Goal: Task Accomplishment & Management: Use online tool/utility

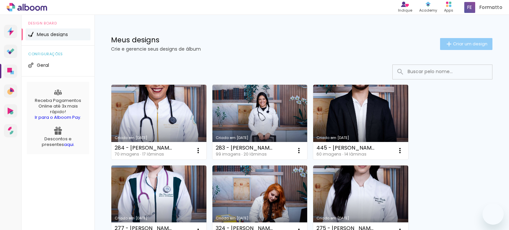
drag, startPoint x: 0, startPoint y: 0, endPoint x: 465, endPoint y: 45, distance: 467.5
click at [468, 46] on span "Criar um design" at bounding box center [470, 44] width 34 height 4
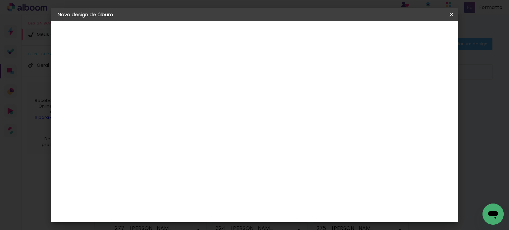
click at [166, 90] on input at bounding box center [166, 89] width 0 height 10
type input "287 - [PERSON_NAME]"
type paper-input "287 - [PERSON_NAME]"
click at [0, 0] on slot "Avançar" at bounding box center [0, 0] width 0 height 0
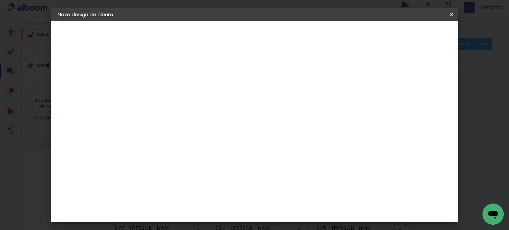
click at [172, 109] on div "Canaan Álbuns" at bounding box center [171, 114] width 21 height 11
click at [0, 0] on slot "Avançar" at bounding box center [0, 0] width 0 height 0
click at [274, 33] on paper-button "Avançar" at bounding box center [258, 34] width 32 height 11
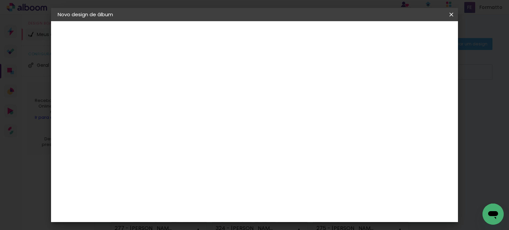
click at [296, 35] on span "Iniciar design" at bounding box center [286, 37] width 19 height 9
click at [296, 38] on span "Iniciar design" at bounding box center [286, 37] width 19 height 9
click at [296, 35] on span "Iniciar design" at bounding box center [286, 37] width 19 height 9
click at [0, 0] on iron-icon at bounding box center [0, 0] width 0 height 0
click at [267, 38] on paper-button "Voltar" at bounding box center [254, 34] width 27 height 11
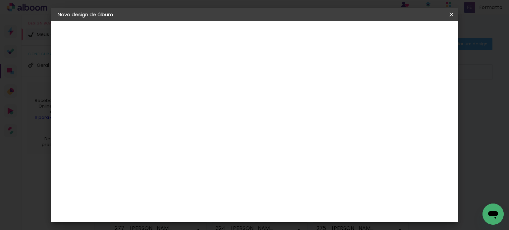
click at [202, 109] on div "Escolha o tamanho" at bounding box center [183, 122] width 38 height 31
click at [0, 0] on slot "Voltar" at bounding box center [0, 0] width 0 height 0
click at [236, 38] on paper-button "Voltar" at bounding box center [222, 34] width 27 height 11
click at [234, 38] on paper-button "Avançar" at bounding box center [218, 34] width 32 height 11
click at [0, 0] on iron-icon at bounding box center [0, 0] width 0 height 0
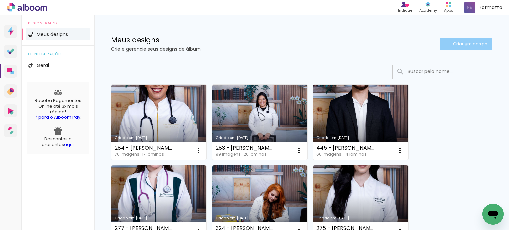
click at [460, 44] on span "Criar um design" at bounding box center [470, 44] width 34 height 4
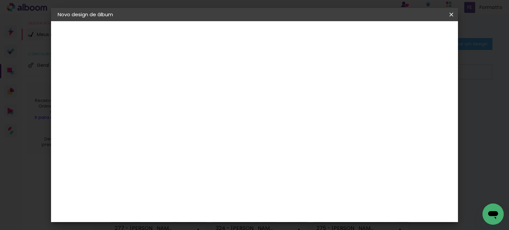
click at [166, 91] on input at bounding box center [166, 89] width 0 height 10
type input "287 - |"
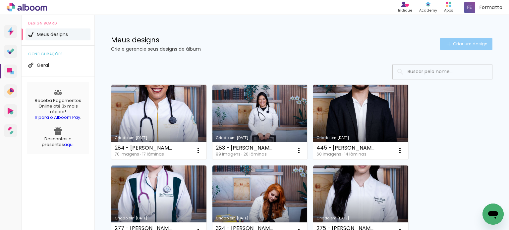
click at [459, 44] on span "Criar um design" at bounding box center [470, 44] width 34 height 4
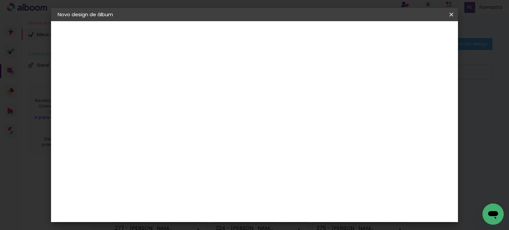
click at [166, 91] on input at bounding box center [166, 89] width 0 height 10
type input "287 - [PERSON_NAME]"
type paper-input "287 - [PERSON_NAME]"
click at [0, 0] on slot "Avançar" at bounding box center [0, 0] width 0 height 0
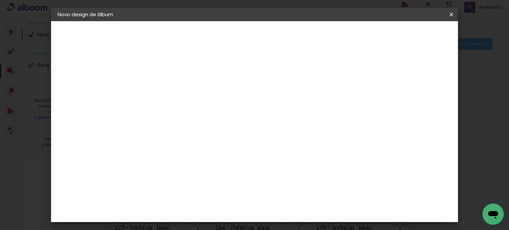
click at [219, 139] on paper-item "Canaan Álbuns" at bounding box center [183, 147] width 72 height 17
click at [0, 0] on slot "Avançar" at bounding box center [0, 0] width 0 height 0
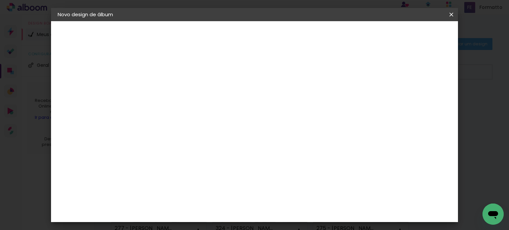
scroll to position [14, 0]
click at [296, 33] on span "Iniciar design" at bounding box center [286, 37] width 19 height 9
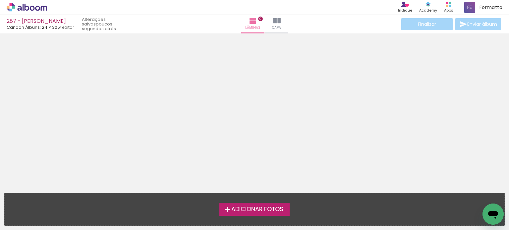
click at [259, 208] on span "Adicionar Fotos" at bounding box center [257, 210] width 52 height 6
click at [0, 0] on input "file" at bounding box center [0, 0] width 0 height 0
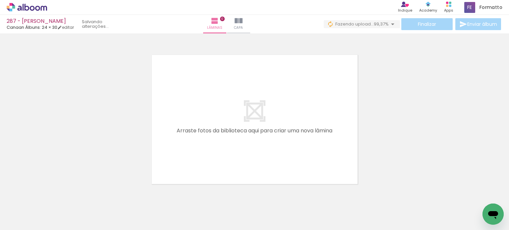
click at [20, 221] on span "Adicionar Fotos" at bounding box center [24, 221] width 20 height 7
click at [0, 0] on input "file" at bounding box center [0, 0] width 0 height 0
click at [31, 209] on input "Todas as fotos" at bounding box center [18, 210] width 25 height 6
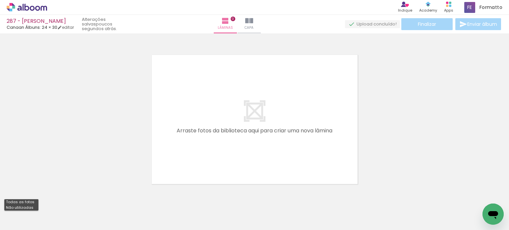
click at [0, 0] on slot "Não utilizadas" at bounding box center [0, 0] width 0 height 0
type input "Não utilizadas"
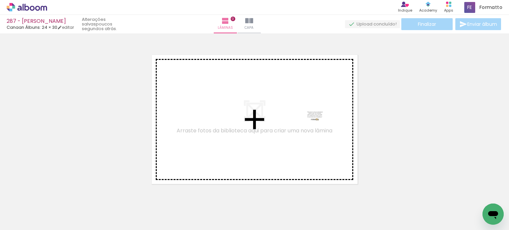
drag, startPoint x: 473, startPoint y: 209, endPoint x: 315, endPoint y: 125, distance: 178.4
click at [317, 126] on quentale-workspace at bounding box center [254, 115] width 509 height 230
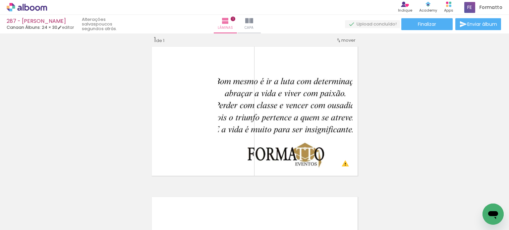
scroll to position [0, 2351]
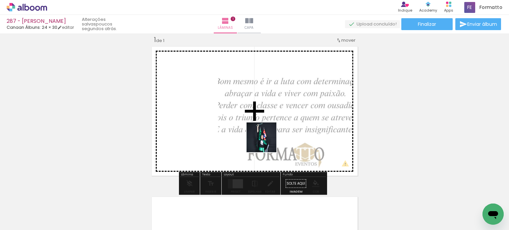
drag, startPoint x: 280, startPoint y: 210, endPoint x: 265, endPoint y: 138, distance: 74.0
click at [265, 138] on quentale-workspace at bounding box center [254, 115] width 509 height 230
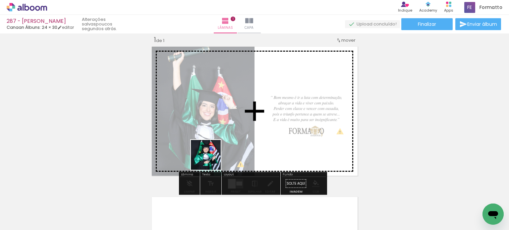
drag, startPoint x: 126, startPoint y: 190, endPoint x: 233, endPoint y: 146, distance: 116.2
click at [233, 146] on quentale-workspace at bounding box center [254, 115] width 509 height 230
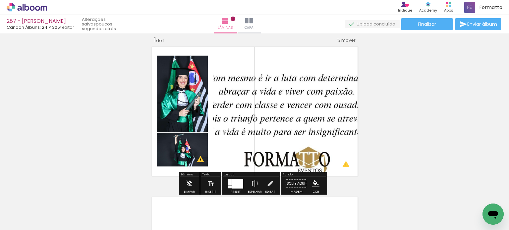
click at [238, 184] on div at bounding box center [237, 184] width 11 height 10
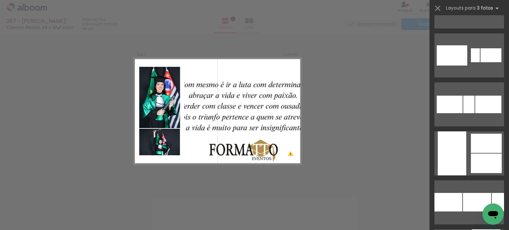
scroll to position [1525, 0]
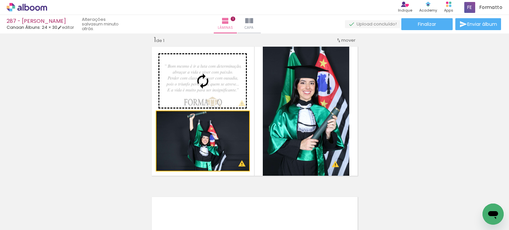
drag, startPoint x: 225, startPoint y: 154, endPoint x: 228, endPoint y: 81, distance: 73.0
click at [0, 0] on slot at bounding box center [0, 0] width 0 height 0
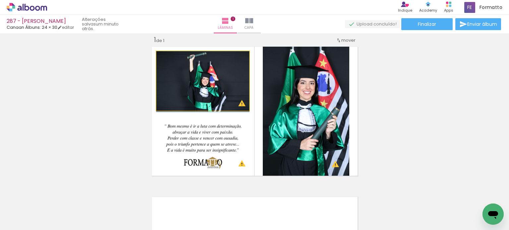
drag, startPoint x: 225, startPoint y: 85, endPoint x: 225, endPoint y: 94, distance: 9.3
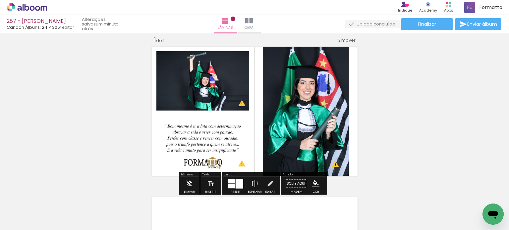
click at [399, 95] on div "Inserir lâmina 1 de 1 O Designbox precisará aumentar a sua imagem em 248% para …" at bounding box center [254, 178] width 509 height 301
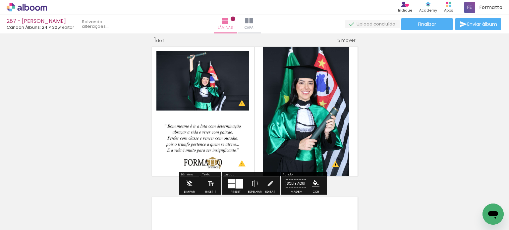
click at [396, 96] on div "Inserir lâmina 1 de 1 O Designbox precisará aumentar a sua imagem em 248% para …" at bounding box center [254, 178] width 509 height 301
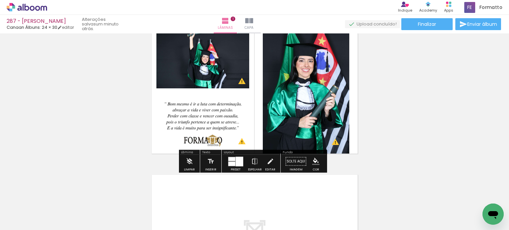
scroll to position [41, 0]
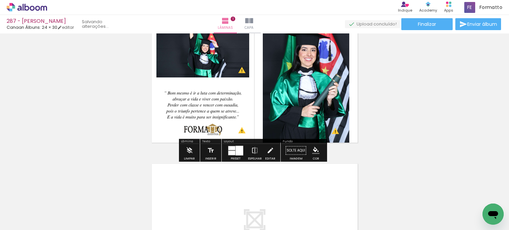
click at [384, 95] on div "Inserir lâmina 1 de 1 O Designbox precisará aumentar a sua imagem em 248% para …" at bounding box center [254, 144] width 509 height 301
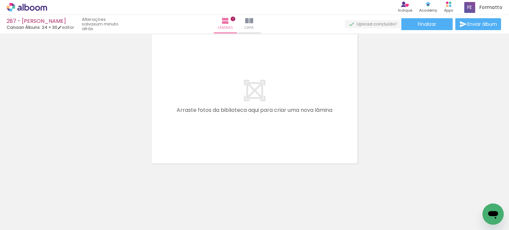
scroll to position [0, 2518]
drag, startPoint x: 161, startPoint y: 191, endPoint x: 195, endPoint y: 142, distance: 59.6
click at [195, 142] on quentale-workspace at bounding box center [254, 115] width 509 height 230
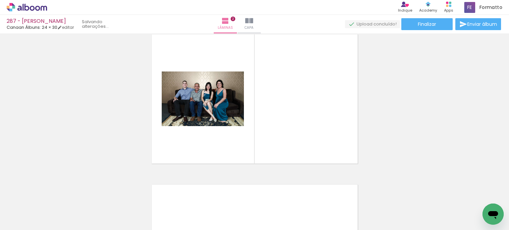
scroll to position [159, 0]
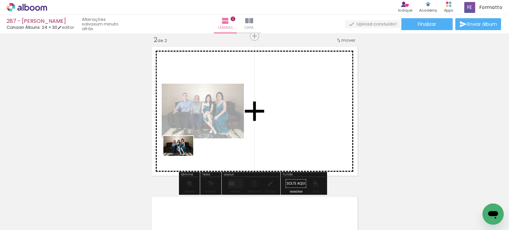
drag, startPoint x: 158, startPoint y: 201, endPoint x: 175, endPoint y: 168, distance: 37.1
click at [183, 155] on quentale-workspace at bounding box center [254, 115] width 509 height 230
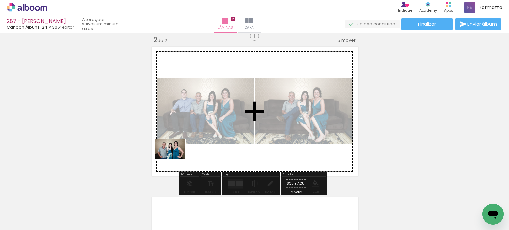
drag, startPoint x: 147, startPoint y: 206, endPoint x: 174, endPoint y: 160, distance: 53.0
click at [175, 159] on quentale-workspace at bounding box center [254, 115] width 509 height 230
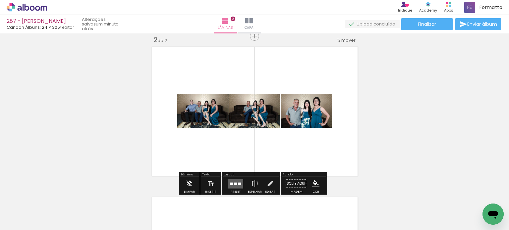
drag, startPoint x: 296, startPoint y: 206, endPoint x: 292, endPoint y: 159, distance: 47.2
click at [293, 161] on quentale-workspace at bounding box center [254, 115] width 509 height 230
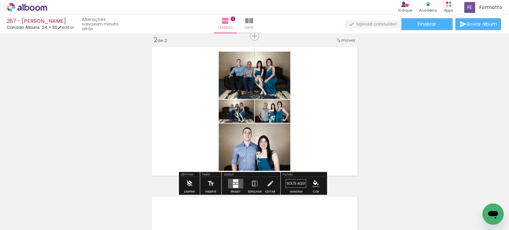
click at [228, 182] on quentale-layouter at bounding box center [235, 184] width 15 height 10
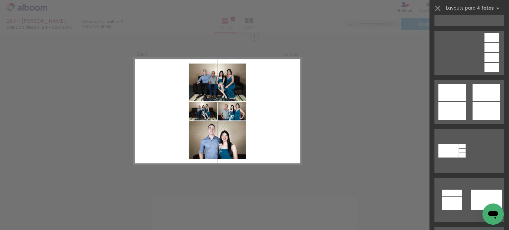
scroll to position [365, 0]
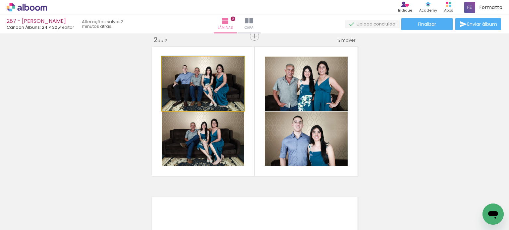
drag, startPoint x: 226, startPoint y: 92, endPoint x: 225, endPoint y: 87, distance: 4.4
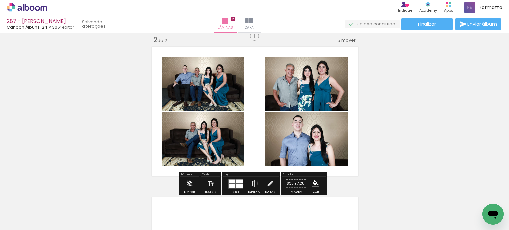
click at [396, 71] on div "Inserir lâmina 1 de 2 Inserir lâmina 2 de 2 O Designbox precisará aumentar a su…" at bounding box center [254, 103] width 509 height 452
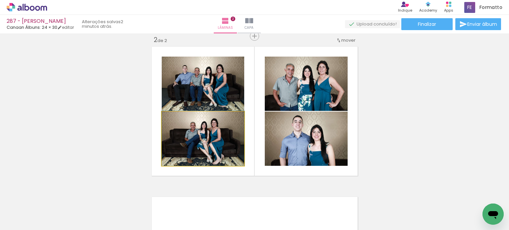
drag, startPoint x: 233, startPoint y: 146, endPoint x: 240, endPoint y: 89, distance: 57.0
click at [0, 0] on slot at bounding box center [0, 0] width 0 height 0
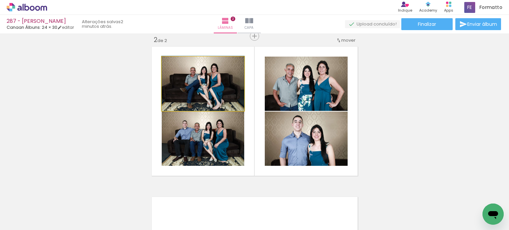
drag, startPoint x: 235, startPoint y: 91, endPoint x: 234, endPoint y: 85, distance: 6.5
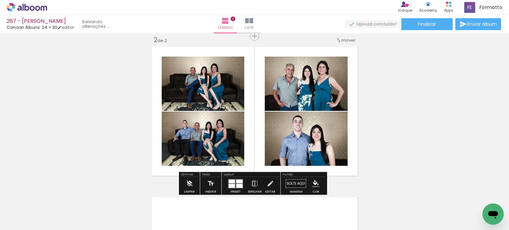
click at [396, 92] on div "Inserir lâmina 1 de 2 Inserir lâmina 2 de 2 O Designbox precisará aumentar a su…" at bounding box center [254, 103] width 509 height 452
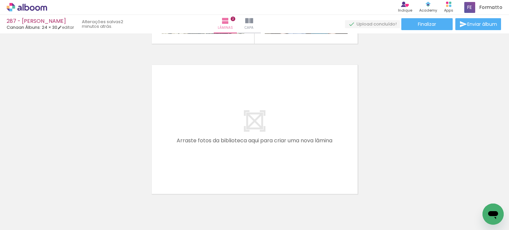
scroll to position [291, 0]
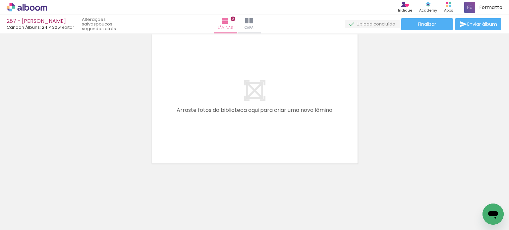
scroll to position [0, 0]
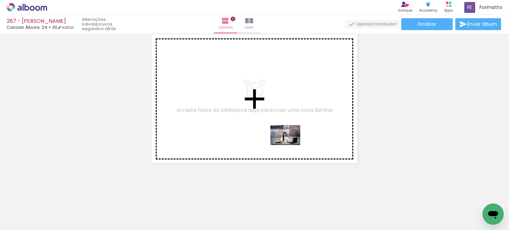
drag, startPoint x: 291, startPoint y: 212, endPoint x: 290, endPoint y: 145, distance: 66.6
click at [290, 145] on quentale-workspace at bounding box center [254, 115] width 509 height 230
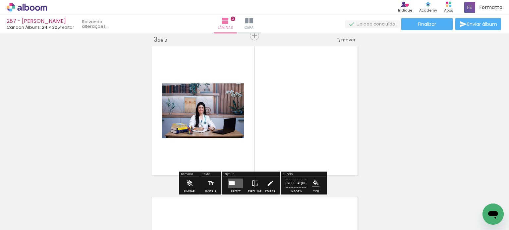
scroll to position [309, 0]
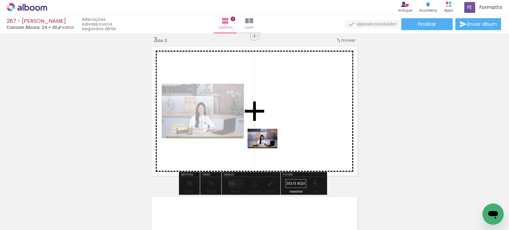
drag, startPoint x: 261, startPoint y: 198, endPoint x: 267, endPoint y: 149, distance: 49.5
click at [267, 149] on quentale-workspace at bounding box center [254, 115] width 509 height 230
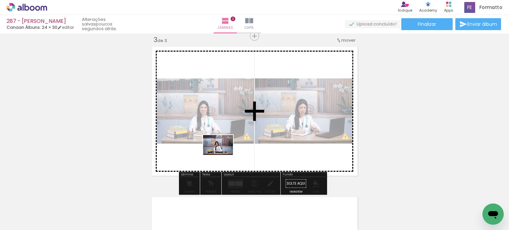
drag, startPoint x: 223, startPoint y: 206, endPoint x: 217, endPoint y: 161, distance: 45.4
click at [223, 152] on quentale-workspace at bounding box center [254, 115] width 509 height 230
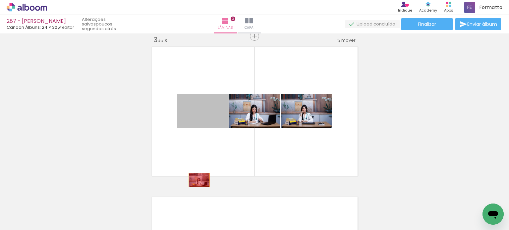
drag, startPoint x: 204, startPoint y: 116, endPoint x: 196, endPoint y: 206, distance: 89.8
click at [196, 199] on quentale-workspace at bounding box center [254, 115] width 509 height 230
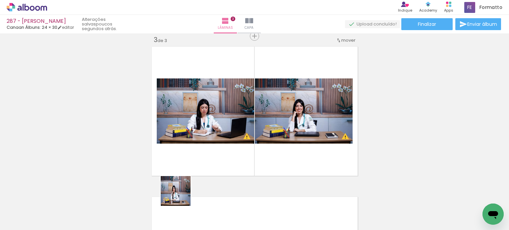
drag, startPoint x: 179, startPoint y: 209, endPoint x: 146, endPoint y: 195, distance: 36.1
click at [190, 162] on quentale-workspace at bounding box center [254, 115] width 509 height 230
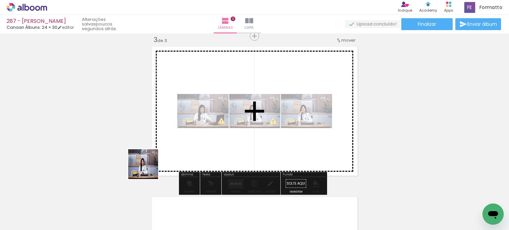
drag, startPoint x: 108, startPoint y: 209, endPoint x: 172, endPoint y: 152, distance: 85.9
click at [172, 152] on quentale-workspace at bounding box center [254, 115] width 509 height 230
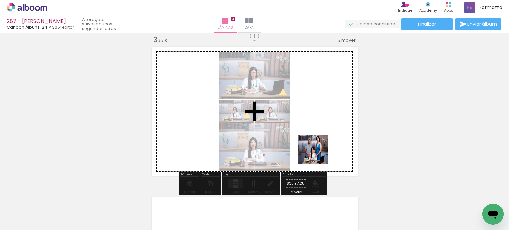
drag, startPoint x: 324, startPoint y: 205, endPoint x: 317, endPoint y: 148, distance: 57.5
click at [317, 148] on quentale-workspace at bounding box center [254, 115] width 509 height 230
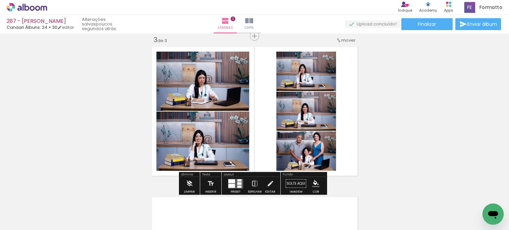
drag, startPoint x: 334, startPoint y: 206, endPoint x: 323, endPoint y: 148, distance: 59.7
click at [323, 148] on quentale-workspace at bounding box center [254, 115] width 509 height 230
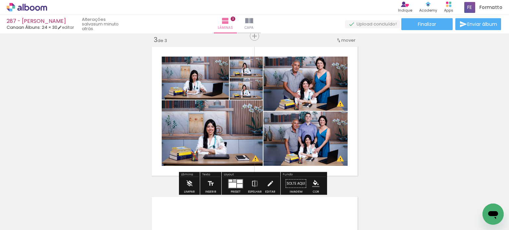
click at [235, 183] on div at bounding box center [233, 185] width 8 height 5
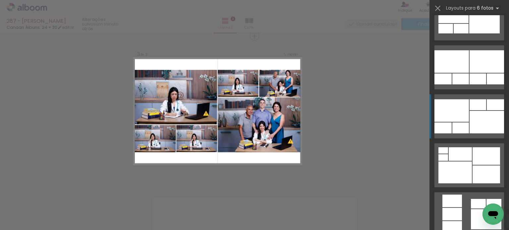
scroll to position [630, 0]
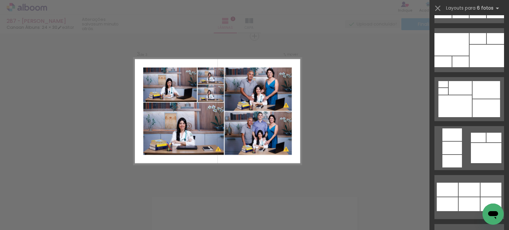
click at [380, 103] on div "Confirmar Cancelar" at bounding box center [254, 33] width 509 height 618
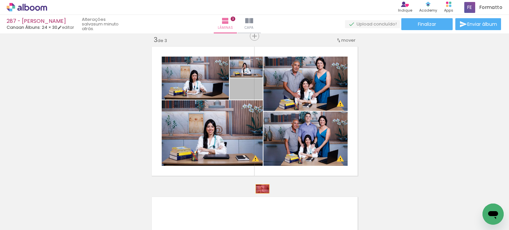
drag, startPoint x: 257, startPoint y: 92, endPoint x: 260, endPoint y: 200, distance: 108.1
click at [260, 200] on quentale-workspace at bounding box center [254, 115] width 509 height 230
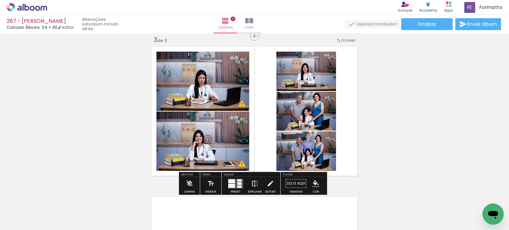
click at [257, 184] on paper-button "Espelhar" at bounding box center [254, 185] width 17 height 17
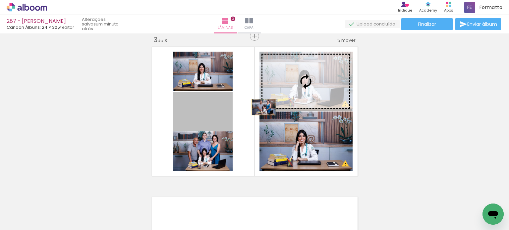
drag, startPoint x: 215, startPoint y: 122, endPoint x: 281, endPoint y: 94, distance: 71.5
click at [0, 0] on slot at bounding box center [0, 0] width 0 height 0
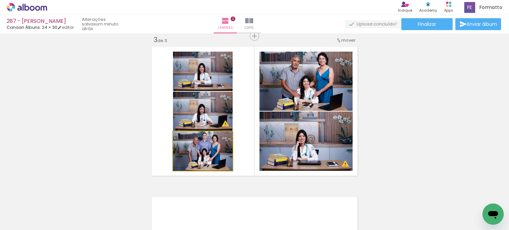
drag, startPoint x: 213, startPoint y: 151, endPoint x: 277, endPoint y: 137, distance: 65.8
click at [0, 0] on slot at bounding box center [0, 0] width 0 height 0
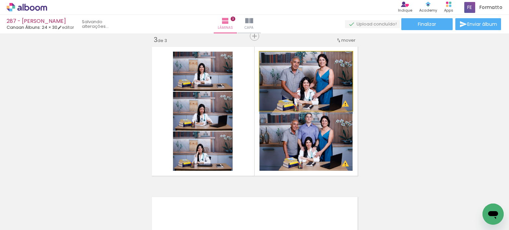
drag, startPoint x: 320, startPoint y: 89, endPoint x: 320, endPoint y: 93, distance: 3.7
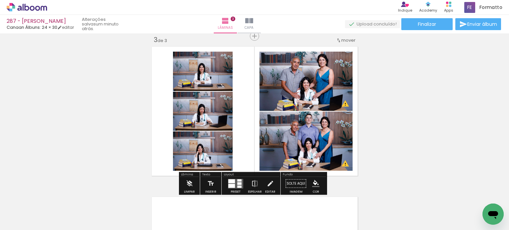
click at [384, 103] on div "Inserir lâmina 1 de 3 Inserir lâmina 2 de 3 Inserir lâmina 3 de 3 O Designbox p…" at bounding box center [254, 28] width 509 height 602
click at [379, 94] on div "Inserir lâmina 1 de 3 Inserir lâmina 2 de 3 Inserir lâmina 3 de 3 O Designbox p…" at bounding box center [254, 28] width 509 height 602
click at [378, 88] on div "Inserir lâmina 1 de 3 Inserir lâmina 2 de 3 Inserir lâmina 3 de 3 O Designbox p…" at bounding box center [254, 28] width 509 height 602
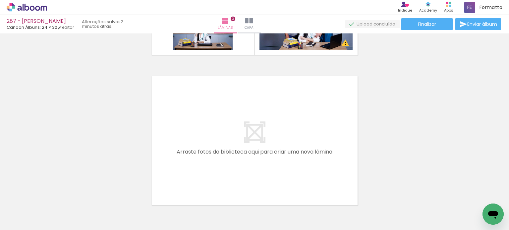
scroll to position [442, 0]
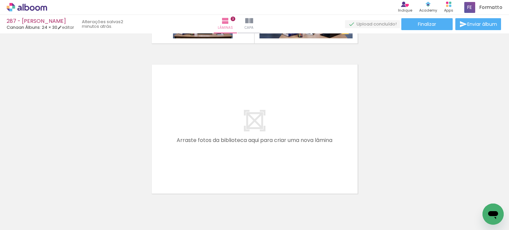
click at [86, 193] on iron-icon at bounding box center [89, 194] width 7 height 7
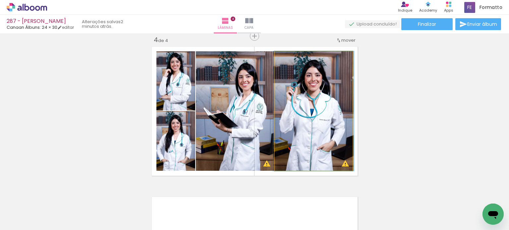
drag, startPoint x: 310, startPoint y: 112, endPoint x: 226, endPoint y: 117, distance: 84.7
click at [0, 0] on slot at bounding box center [0, 0] width 0 height 0
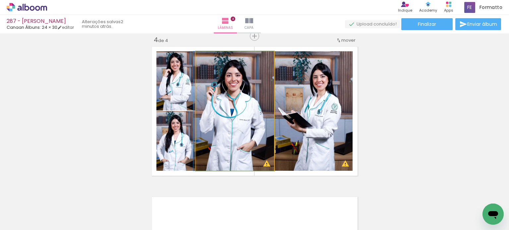
drag, startPoint x: 239, startPoint y: 115, endPoint x: 224, endPoint y: 115, distance: 14.9
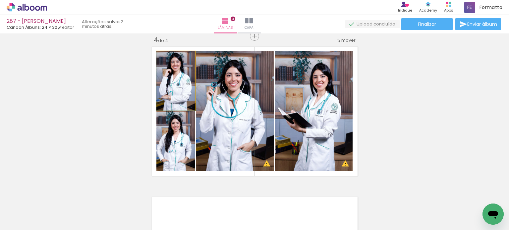
drag, startPoint x: 173, startPoint y: 88, endPoint x: 202, endPoint y: 104, distance: 32.9
click at [0, 0] on slot at bounding box center [0, 0] width 0 height 0
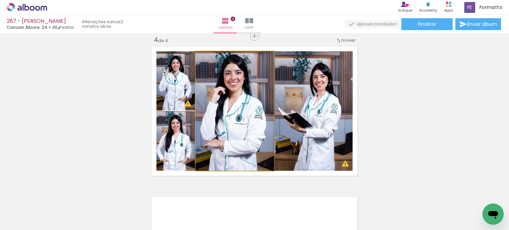
drag, startPoint x: 218, startPoint y: 105, endPoint x: 208, endPoint y: 103, distance: 10.1
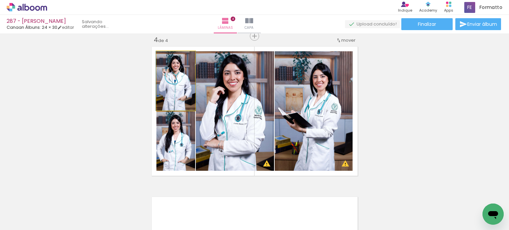
drag, startPoint x: 179, startPoint y: 90, endPoint x: 211, endPoint y: 110, distance: 37.5
click at [0, 0] on slot at bounding box center [0, 0] width 0 height 0
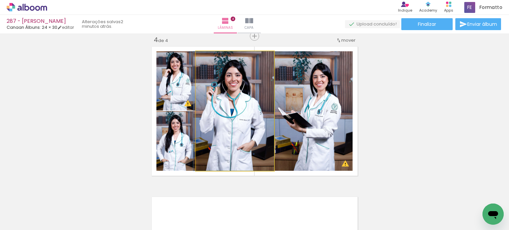
drag, startPoint x: 226, startPoint y: 110, endPoint x: 212, endPoint y: 106, distance: 14.4
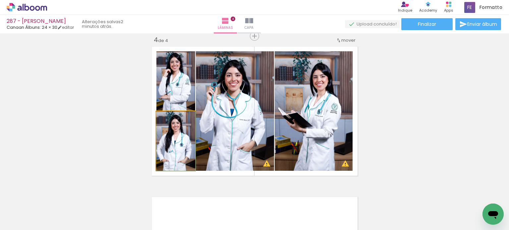
drag, startPoint x: 186, startPoint y: 150, endPoint x: 186, endPoint y: 93, distance: 56.3
click at [0, 0] on slot at bounding box center [0, 0] width 0 height 0
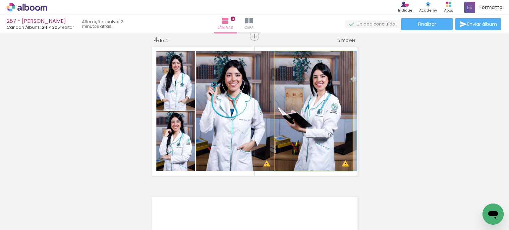
drag, startPoint x: 322, startPoint y: 142, endPoint x: 328, endPoint y: 142, distance: 5.6
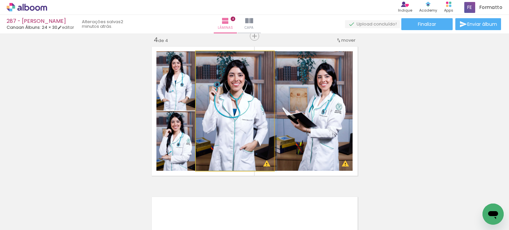
drag, startPoint x: 252, startPoint y: 126, endPoint x: 333, endPoint y: 126, distance: 81.2
click at [0, 0] on slot at bounding box center [0, 0] width 0 height 0
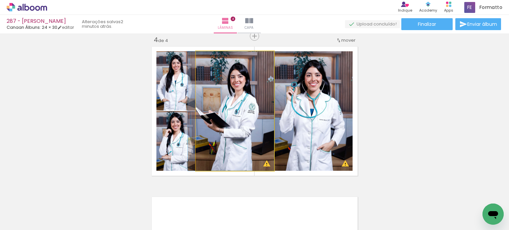
drag, startPoint x: 255, startPoint y: 124, endPoint x: 241, endPoint y: 123, distance: 13.7
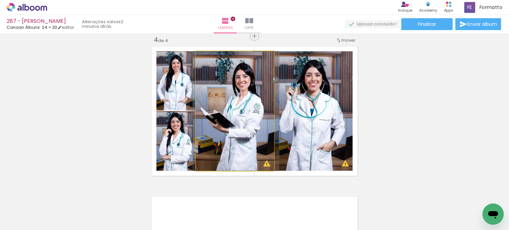
drag, startPoint x: 244, startPoint y: 123, endPoint x: 301, endPoint y: 123, distance: 56.7
click at [0, 0] on slot at bounding box center [0, 0] width 0 height 0
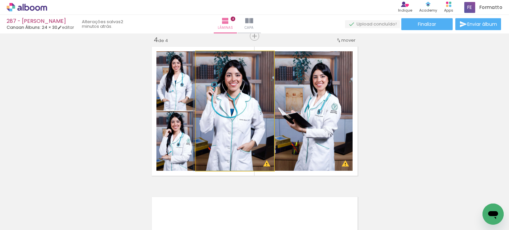
drag, startPoint x: 260, startPoint y: 122, endPoint x: 249, endPoint y: 122, distance: 10.6
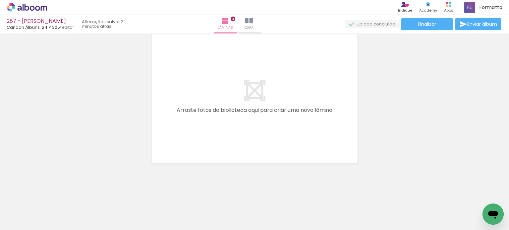
scroll to position [0, 678]
drag, startPoint x: 97, startPoint y: 208, endPoint x: 177, endPoint y: 143, distance: 103.8
click at [177, 143] on quentale-workspace at bounding box center [254, 115] width 509 height 230
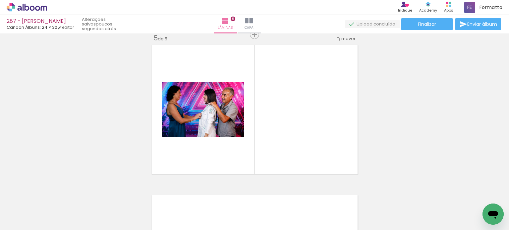
scroll to position [610, 0]
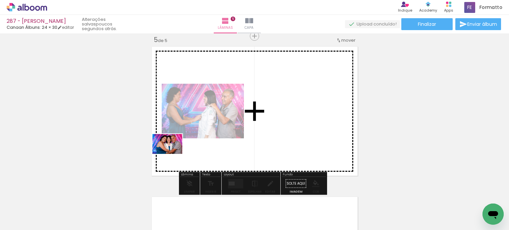
drag, startPoint x: 104, startPoint y: 205, endPoint x: 182, endPoint y: 149, distance: 95.5
click at [182, 149] on quentale-workspace at bounding box center [254, 115] width 509 height 230
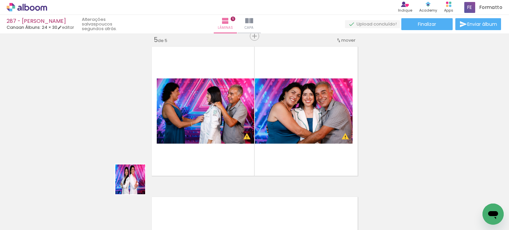
drag, startPoint x: 96, startPoint y: 209, endPoint x: 126, endPoint y: 189, distance: 35.5
click at [161, 165] on quentale-workspace at bounding box center [254, 115] width 509 height 230
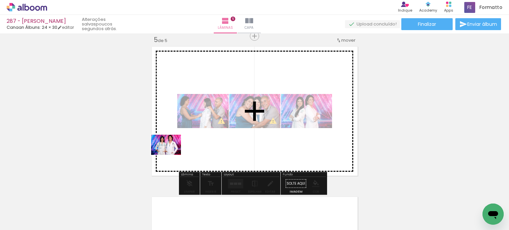
drag, startPoint x: 101, startPoint y: 206, endPoint x: 130, endPoint y: 189, distance: 33.9
click at [172, 153] on quentale-workspace at bounding box center [254, 115] width 509 height 230
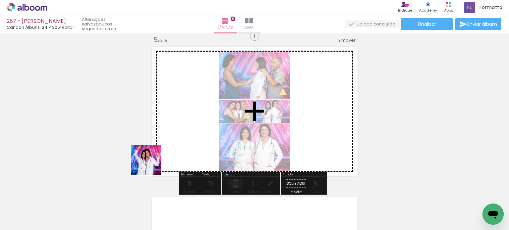
drag, startPoint x: 102, startPoint y: 204, endPoint x: 174, endPoint y: 160, distance: 83.8
click at [181, 145] on quentale-workspace at bounding box center [254, 115] width 509 height 230
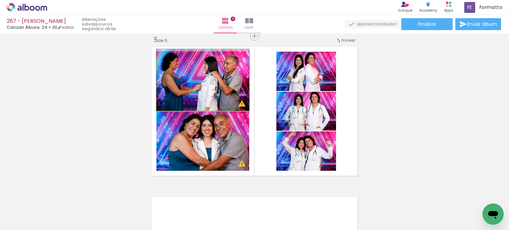
drag, startPoint x: 220, startPoint y: 94, endPoint x: 218, endPoint y: 89, distance: 4.7
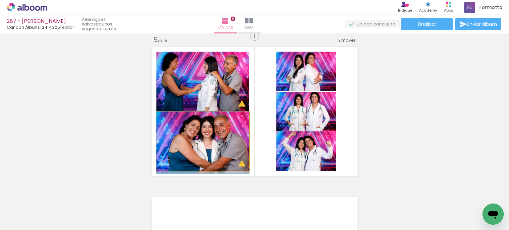
drag, startPoint x: 199, startPoint y: 138, endPoint x: 192, endPoint y: 139, distance: 7.1
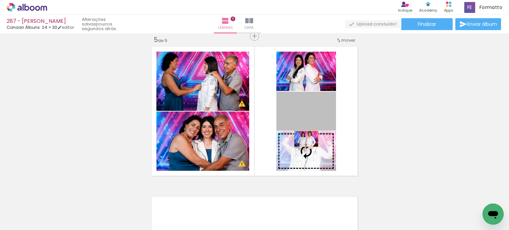
drag, startPoint x: 302, startPoint y: 115, endPoint x: 304, endPoint y: 152, distance: 36.8
click at [0, 0] on slot at bounding box center [0, 0] width 0 height 0
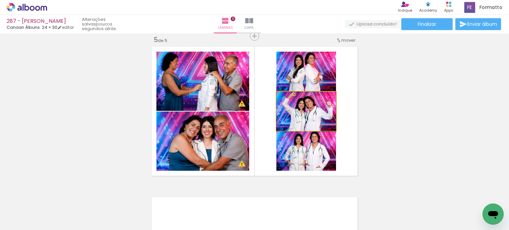
drag, startPoint x: 311, startPoint y: 119, endPoint x: 312, endPoint y: 124, distance: 5.6
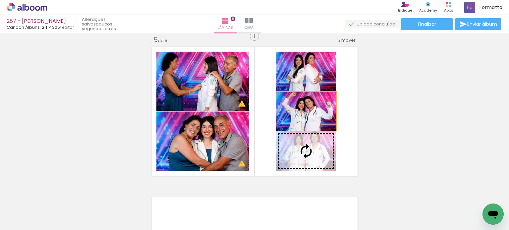
drag, startPoint x: 315, startPoint y: 115, endPoint x: 314, endPoint y: 145, distance: 30.2
click at [0, 0] on slot at bounding box center [0, 0] width 0 height 0
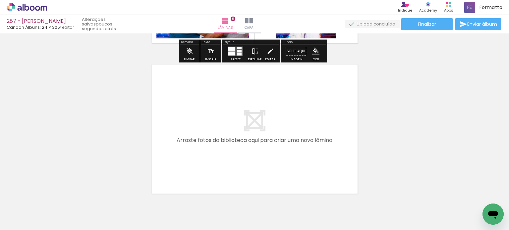
scroll to position [773, 0]
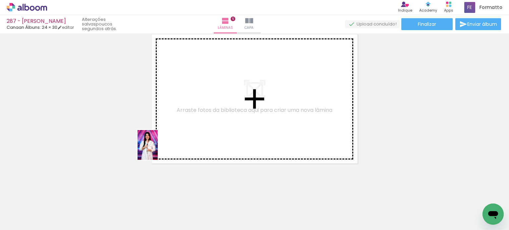
drag, startPoint x: 63, startPoint y: 207, endPoint x: 134, endPoint y: 162, distance: 83.9
click at [165, 143] on quentale-workspace at bounding box center [254, 115] width 509 height 230
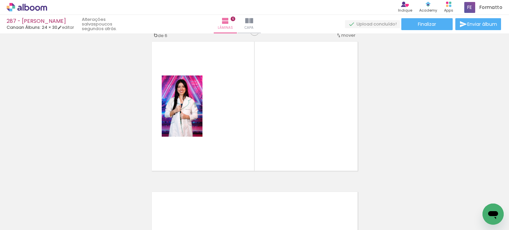
scroll to position [761, 0]
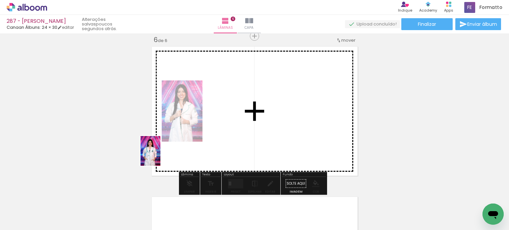
drag, startPoint x: 63, startPoint y: 206, endPoint x: 126, endPoint y: 177, distance: 69.4
click at [160, 156] on quentale-workspace at bounding box center [254, 115] width 509 height 230
